Goal: Register for event/course

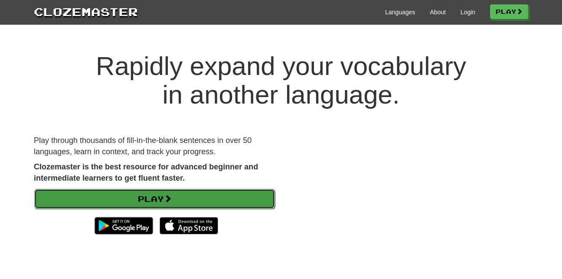
click at [165, 202] on link "Play" at bounding box center [154, 199] width 241 height 20
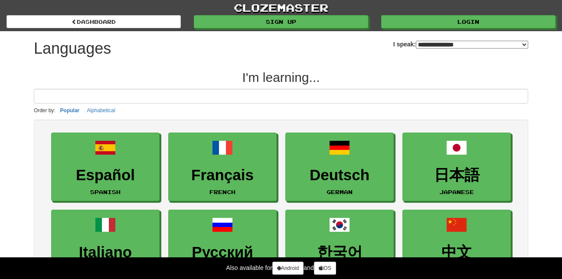
select select "*******"
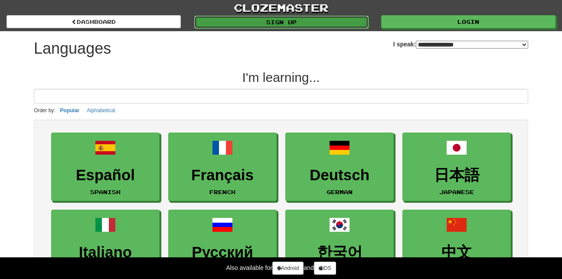
click at [308, 21] on link "Sign up" at bounding box center [281, 22] width 174 height 13
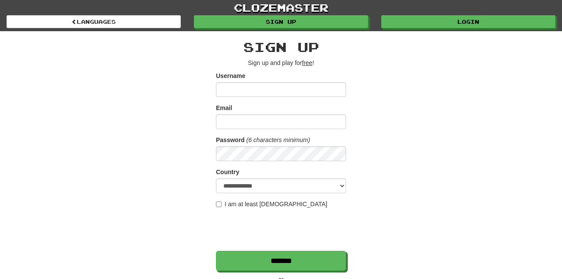
click at [219, 201] on form "**********" at bounding box center [281, 171] width 130 height 199
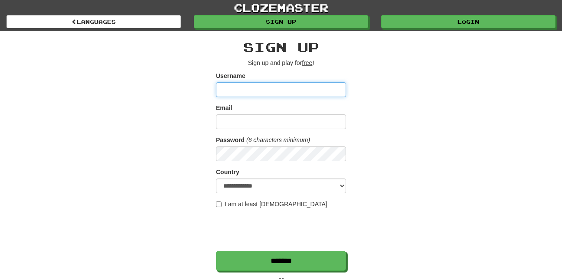
click at [300, 94] on input "Username" at bounding box center [281, 89] width 130 height 15
type input "*******"
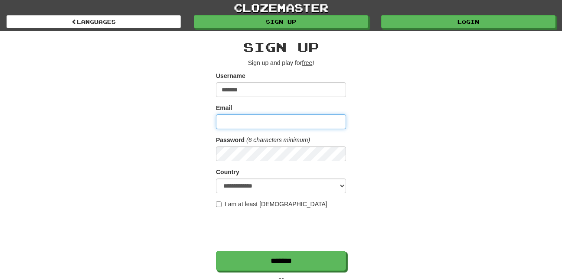
click at [293, 129] on input "Email" at bounding box center [281, 121] width 130 height 15
type input "**********"
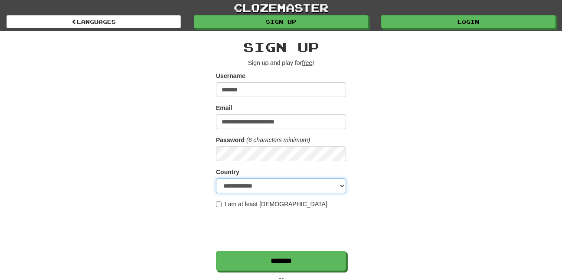
select select "**"
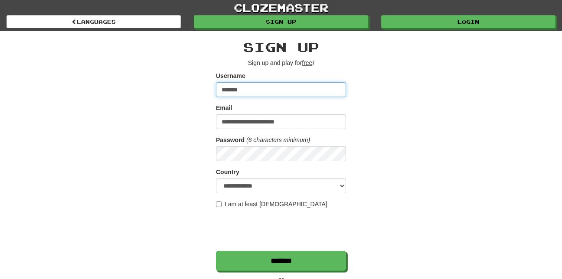
click at [318, 89] on input "*******" at bounding box center [281, 89] width 130 height 15
type input "**********"
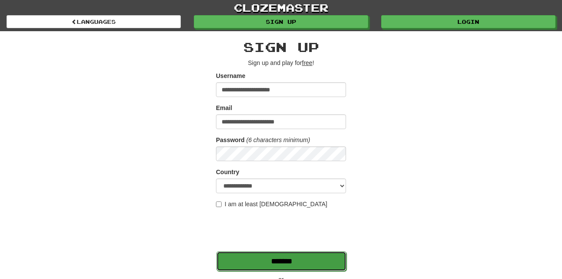
click at [248, 264] on input "*******" at bounding box center [281, 261] width 130 height 20
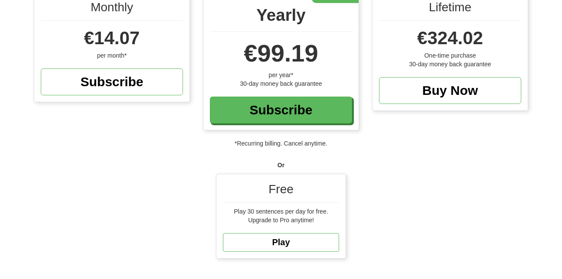
scroll to position [130, 0]
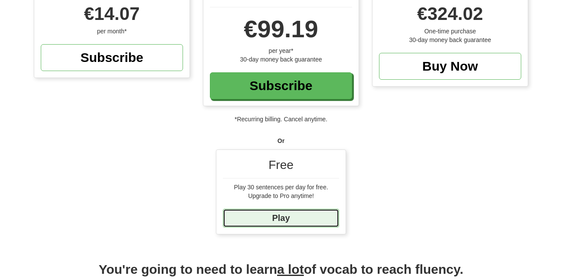
click at [291, 218] on link "Play" at bounding box center [281, 218] width 116 height 19
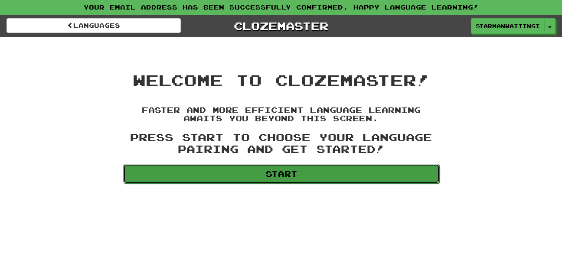
click at [292, 179] on link "Start" at bounding box center [281, 174] width 316 height 20
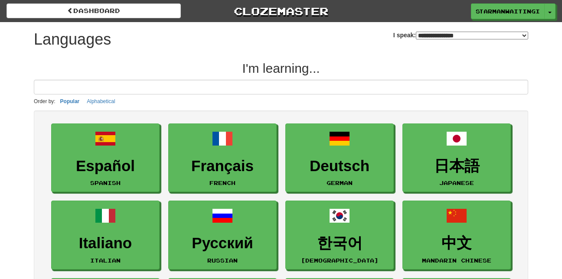
select select "*******"
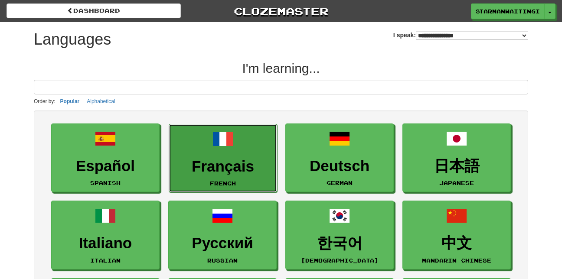
click at [254, 175] on h3 "Français" at bounding box center [222, 166] width 99 height 17
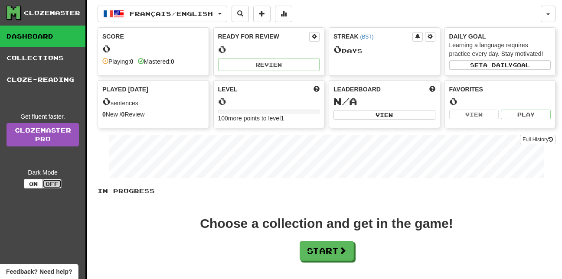
click at [50, 183] on button "Off" at bounding box center [51, 184] width 19 height 10
click at [39, 190] on div "Clozemaster Dashboard Collections Cloze-Reading Get fluent faster. Clozemaster …" at bounding box center [43, 162] width 87 height 324
click at [39, 186] on button "On" at bounding box center [33, 184] width 19 height 10
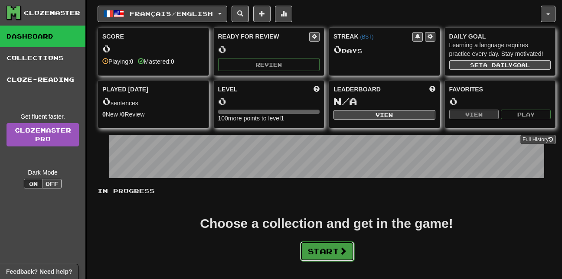
click at [340, 256] on button "Start" at bounding box center [327, 251] width 54 height 20
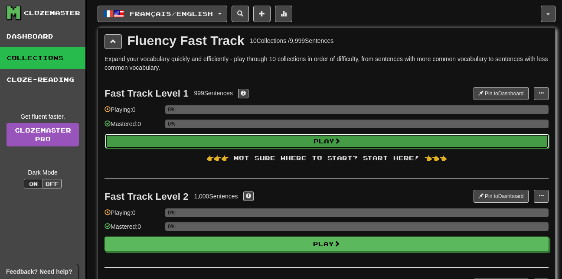
click at [310, 148] on button "Play" at bounding box center [327, 141] width 444 height 15
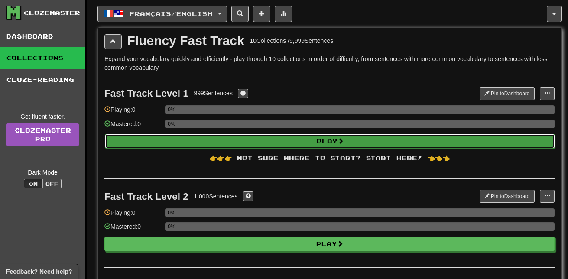
select select "**"
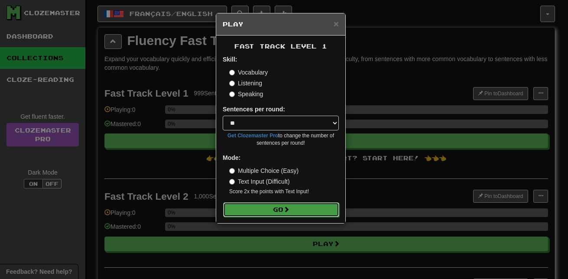
click at [284, 214] on button "Go" at bounding box center [281, 209] width 116 height 15
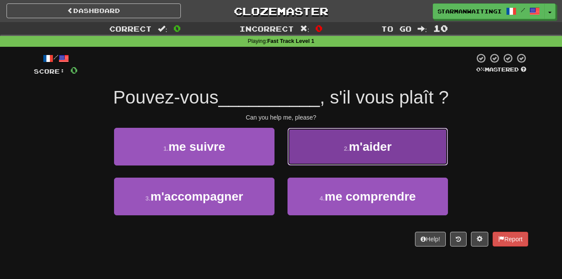
click at [312, 137] on button "2 . m'aider" at bounding box center [367, 147] width 160 height 38
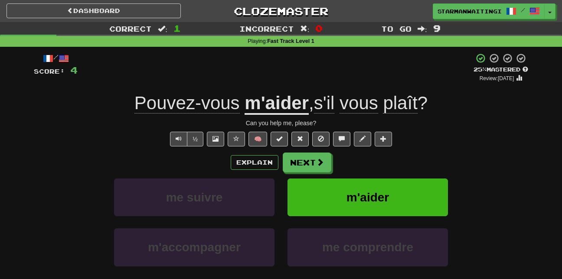
click at [155, 106] on span "Pouvez-vous" at bounding box center [186, 103] width 105 height 21
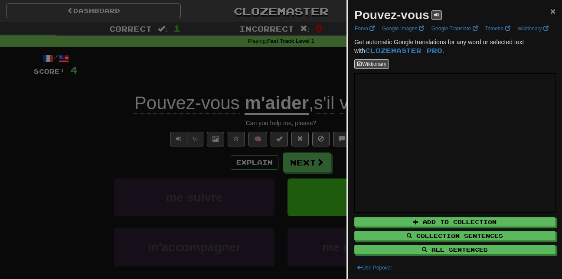
click at [550, 10] on span "×" at bounding box center [552, 11] width 5 height 10
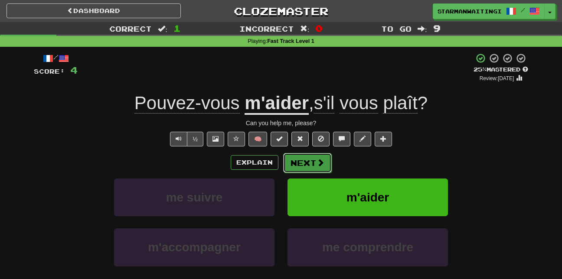
click at [303, 159] on button "Next" at bounding box center [307, 163] width 49 height 20
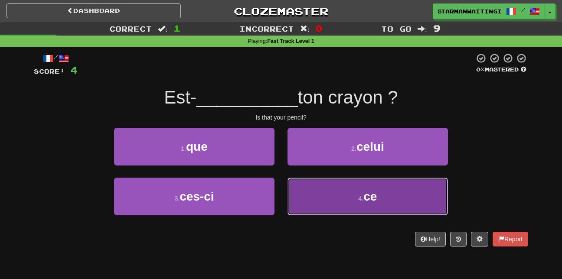
click at [359, 200] on small "4 ." at bounding box center [361, 198] width 5 height 7
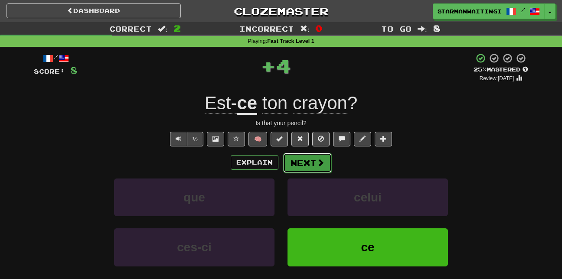
click at [310, 163] on button "Next" at bounding box center [307, 163] width 49 height 20
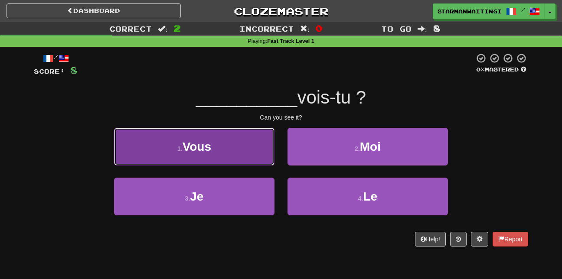
click at [259, 164] on button "1 . Vous" at bounding box center [194, 147] width 160 height 38
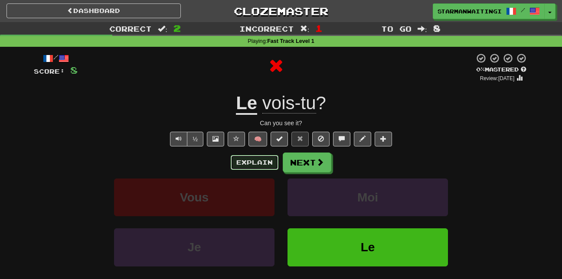
click at [246, 161] on button "Explain" at bounding box center [255, 162] width 48 height 15
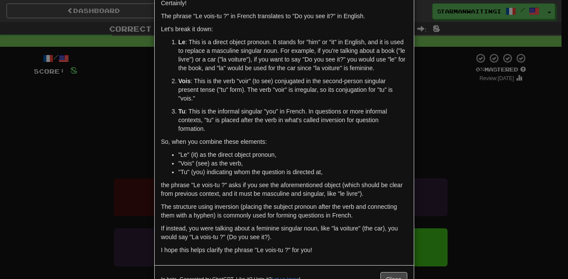
scroll to position [71, 0]
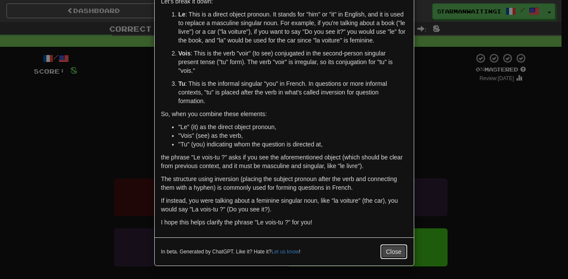
click at [392, 250] on button "Close" at bounding box center [394, 252] width 27 height 15
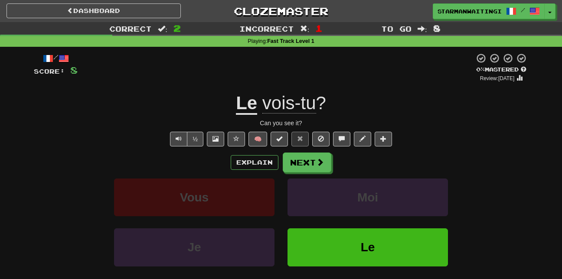
click at [284, 153] on div "/ Score: 8 0 % Mastered Review: 2025-08-19 Le vois-tu ? Can you see it? ½ 🧠 Exp…" at bounding box center [281, 182] width 494 height 258
click at [310, 161] on button "Next" at bounding box center [307, 163] width 49 height 20
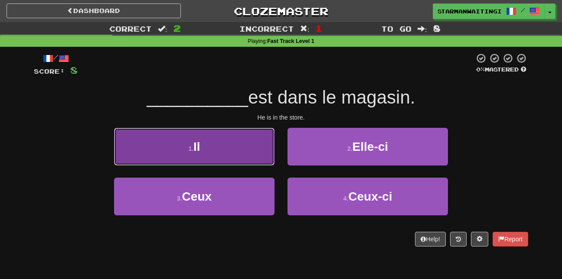
click at [262, 160] on button "1 . Il" at bounding box center [194, 147] width 160 height 38
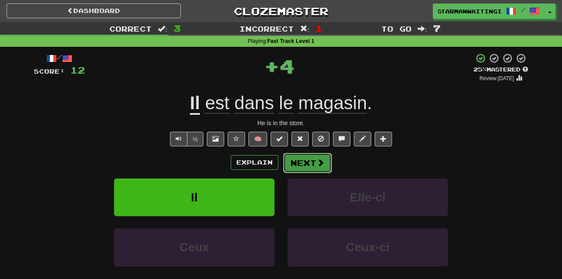
click at [313, 166] on button "Next" at bounding box center [307, 163] width 49 height 20
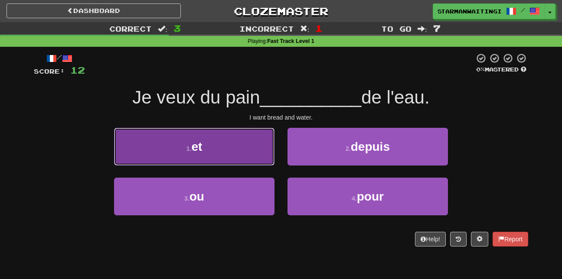
click at [238, 161] on button "1 . et" at bounding box center [194, 147] width 160 height 38
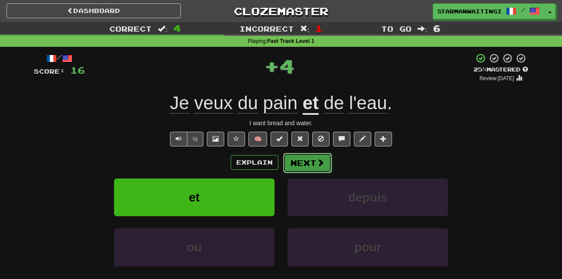
click at [327, 163] on button "Next" at bounding box center [307, 163] width 49 height 20
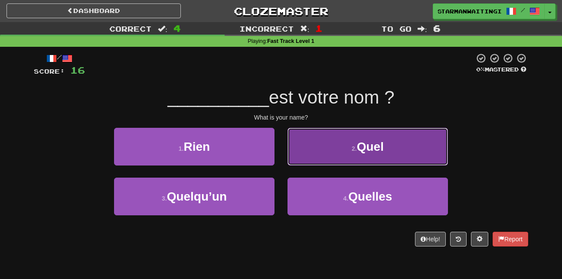
click at [352, 150] on small "2 ." at bounding box center [354, 148] width 5 height 7
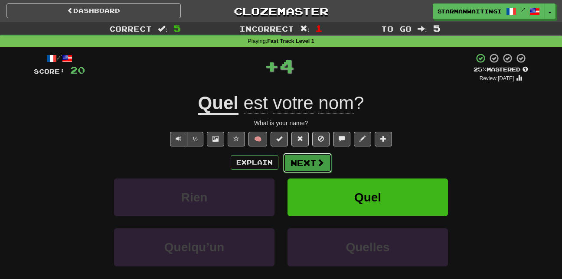
click at [310, 158] on button "Next" at bounding box center [307, 163] width 49 height 20
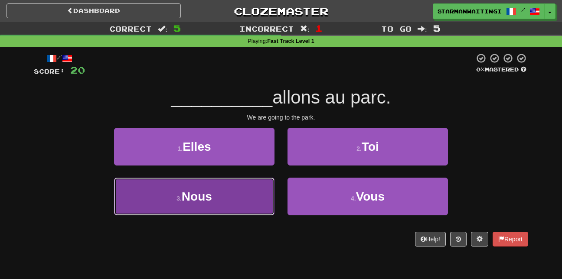
click at [256, 187] on button "3 . Nous" at bounding box center [194, 197] width 160 height 38
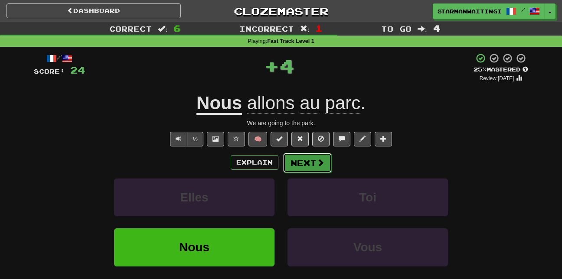
click at [297, 166] on button "Next" at bounding box center [307, 163] width 49 height 20
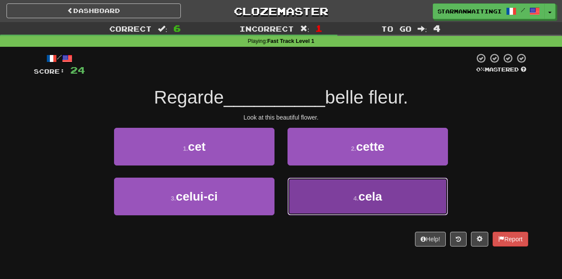
click at [318, 196] on button "4 . cela" at bounding box center [367, 197] width 160 height 38
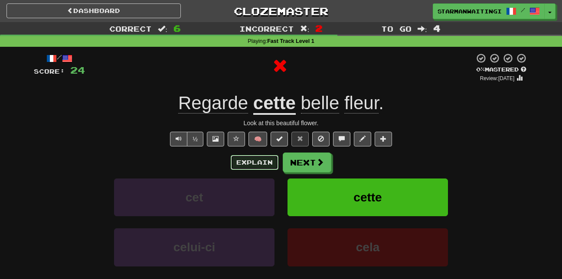
click at [261, 166] on button "Explain" at bounding box center [255, 162] width 48 height 15
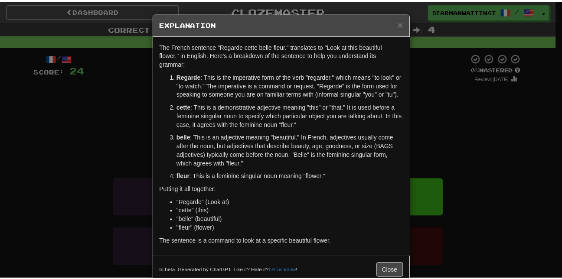
scroll to position [19, 0]
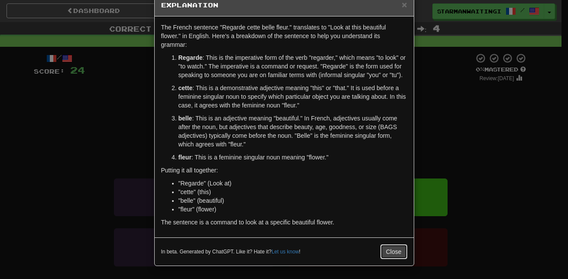
click at [385, 248] on button "Close" at bounding box center [394, 252] width 27 height 15
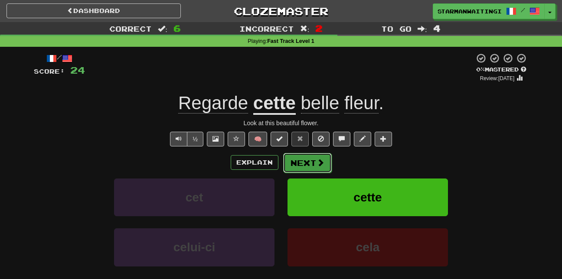
click at [305, 163] on button "Next" at bounding box center [307, 163] width 49 height 20
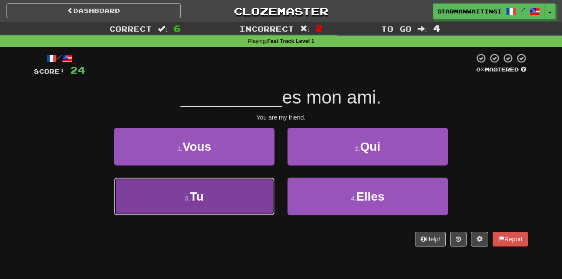
click at [262, 194] on button "3 . Tu" at bounding box center [194, 197] width 160 height 38
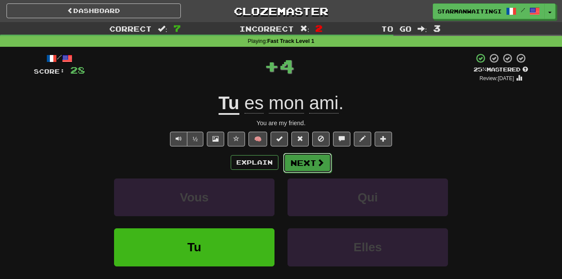
click at [304, 168] on button "Next" at bounding box center [307, 163] width 49 height 20
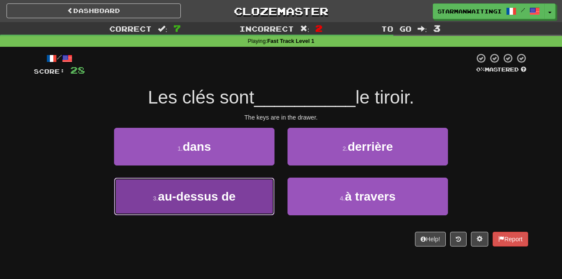
click at [261, 202] on button "3 . au-dessus de" at bounding box center [194, 197] width 160 height 38
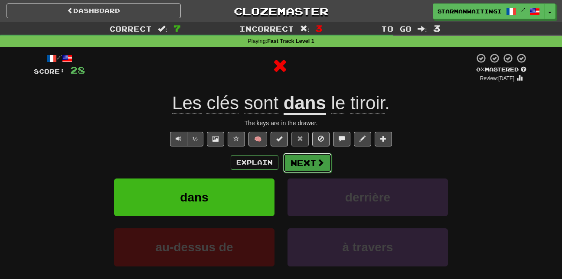
click at [308, 165] on button "Next" at bounding box center [307, 163] width 49 height 20
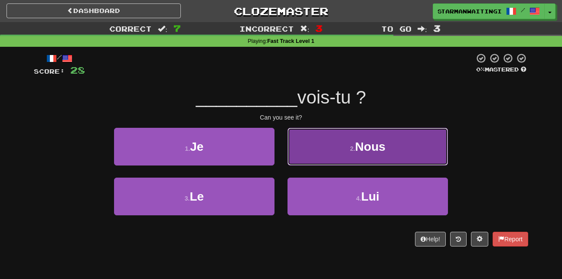
click at [350, 150] on small "2 ." at bounding box center [352, 148] width 5 height 7
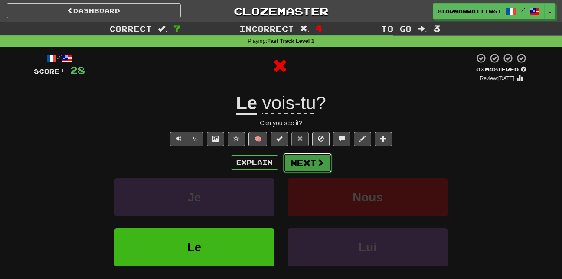
click at [313, 160] on button "Next" at bounding box center [307, 163] width 49 height 20
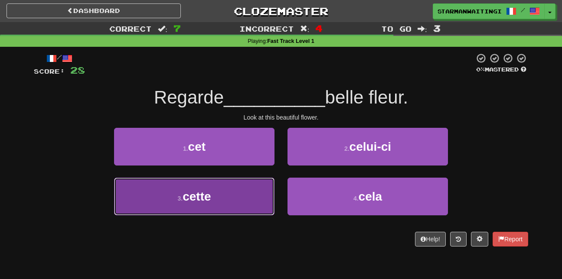
click at [263, 186] on button "3 . cette" at bounding box center [194, 197] width 160 height 38
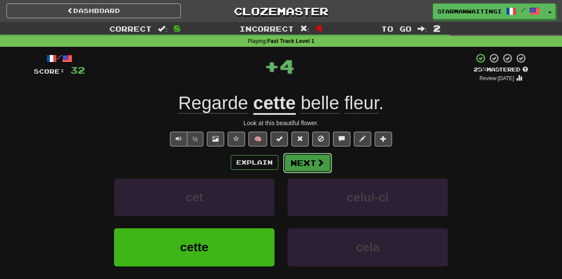
click at [314, 158] on button "Next" at bounding box center [307, 163] width 49 height 20
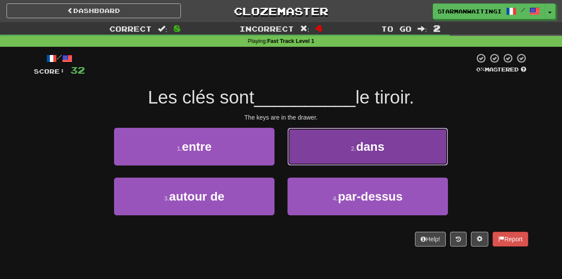
click at [322, 154] on button "2 . dans" at bounding box center [367, 147] width 160 height 38
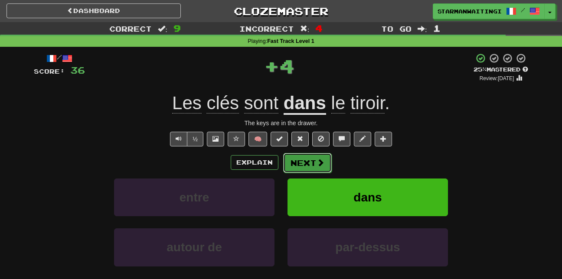
click at [315, 160] on button "Next" at bounding box center [307, 163] width 49 height 20
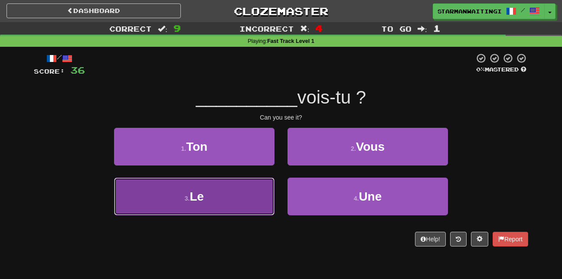
click at [258, 193] on button "3 . Le" at bounding box center [194, 197] width 160 height 38
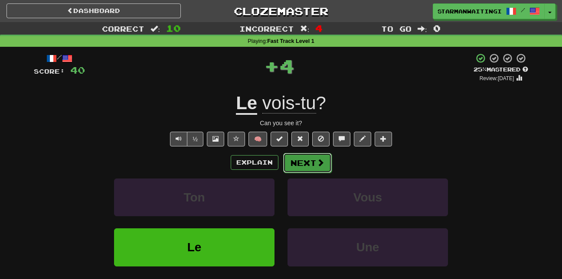
click at [308, 156] on button "Next" at bounding box center [307, 163] width 49 height 20
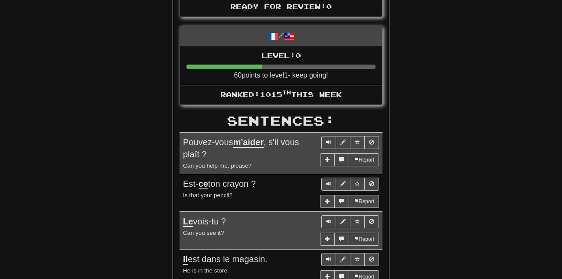
scroll to position [390, 0]
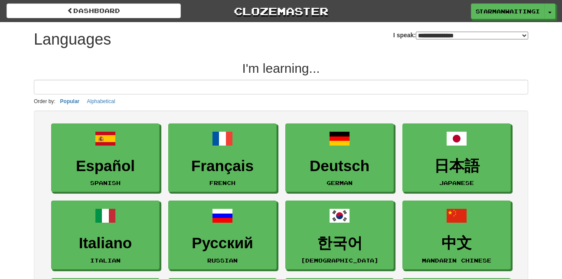
select select "*******"
